Goal: Task Accomplishment & Management: Manage account settings

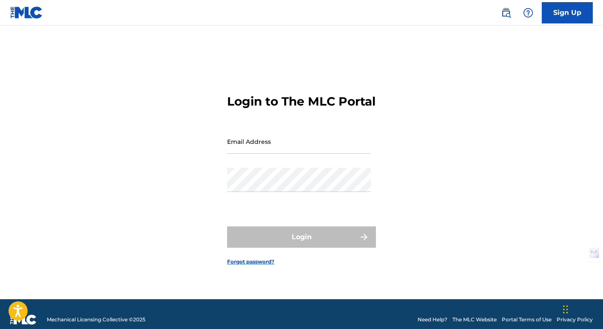
click at [257, 144] on input "Email Address" at bounding box center [299, 141] width 144 height 24
click at [274, 143] on input "Email Address" at bounding box center [299, 141] width 144 height 24
type input "[EMAIL_ADDRESS][DOMAIN_NAME]"
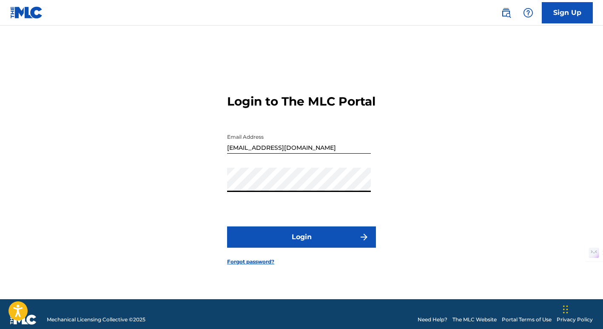
click at [287, 242] on button "Login" at bounding box center [301, 236] width 149 height 21
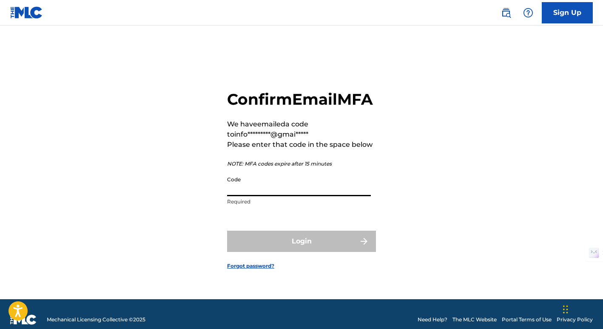
click at [271, 196] on input "Code" at bounding box center [299, 184] width 144 height 24
paste input "531768"
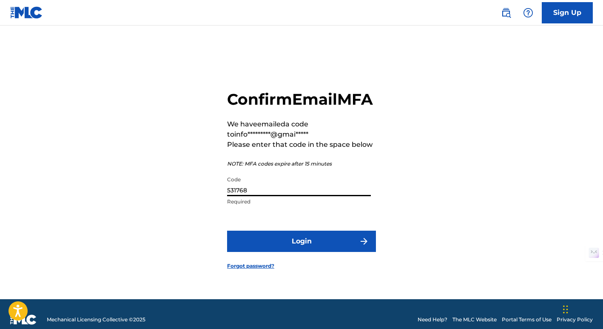
type input "531768"
click at [281, 252] on button "Login" at bounding box center [301, 241] width 149 height 21
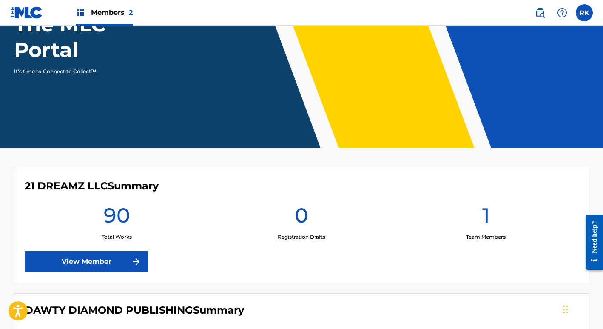
scroll to position [76, 0]
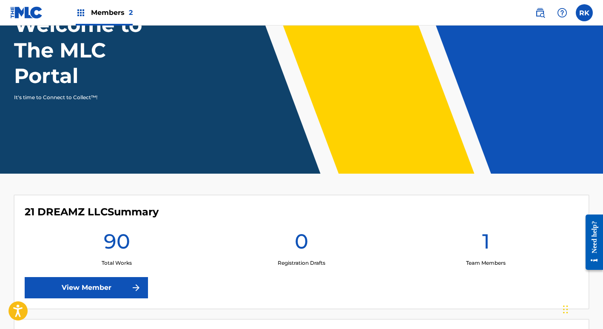
click at [80, 16] on img at bounding box center [81, 13] width 10 height 10
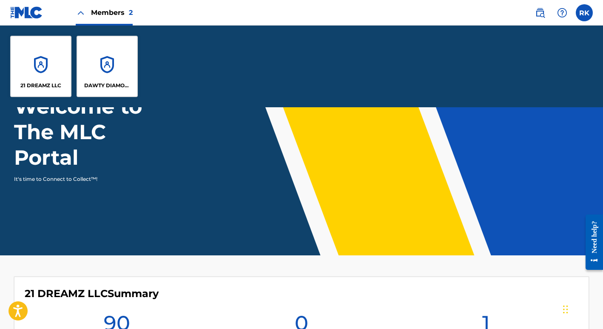
scroll to position [157, 0]
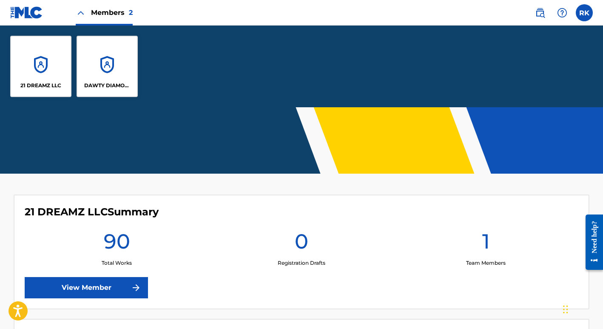
click at [41, 71] on div "21 DREAMZ LLC" at bounding box center [40, 66] width 61 height 61
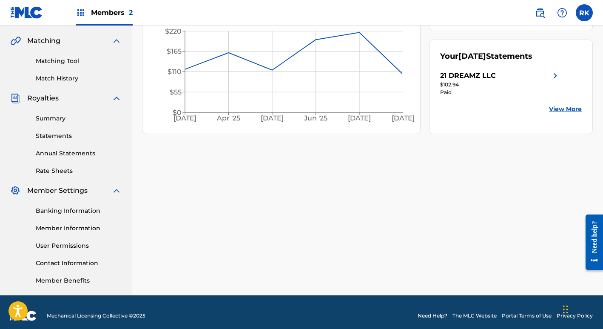
scroll to position [199, 0]
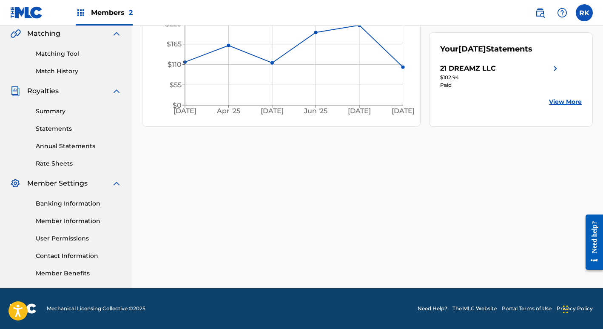
click at [66, 207] on link "Banking Information" at bounding box center [79, 203] width 86 height 9
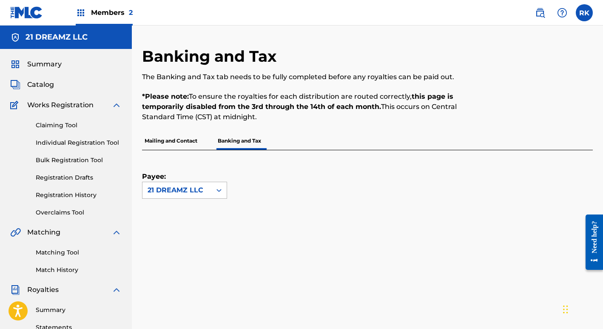
click at [207, 192] on div "21 DREAMZ LLC" at bounding box center [177, 190] width 69 height 16
click at [205, 168] on div "Payee: 21 DREAMZ LLC selected, 1 of 1. 1 result available. Use Up and Down to c…" at bounding box center [184, 174] width 85 height 48
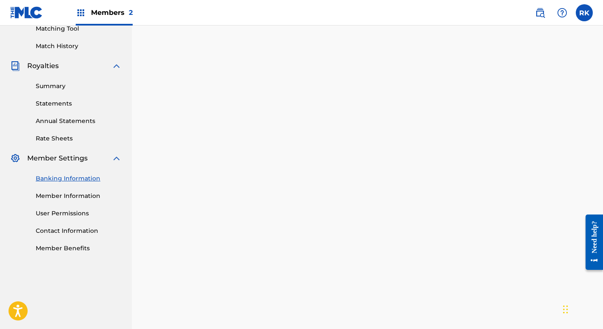
scroll to position [63, 0]
